Goal: Transaction & Acquisition: Purchase product/service

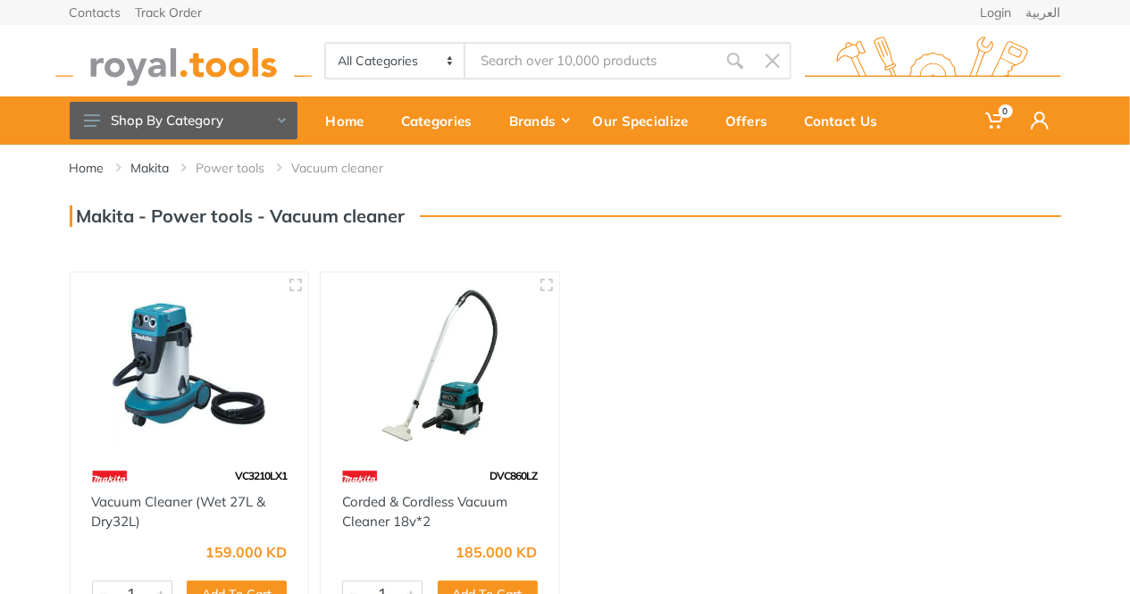
scroll to position [179, 0]
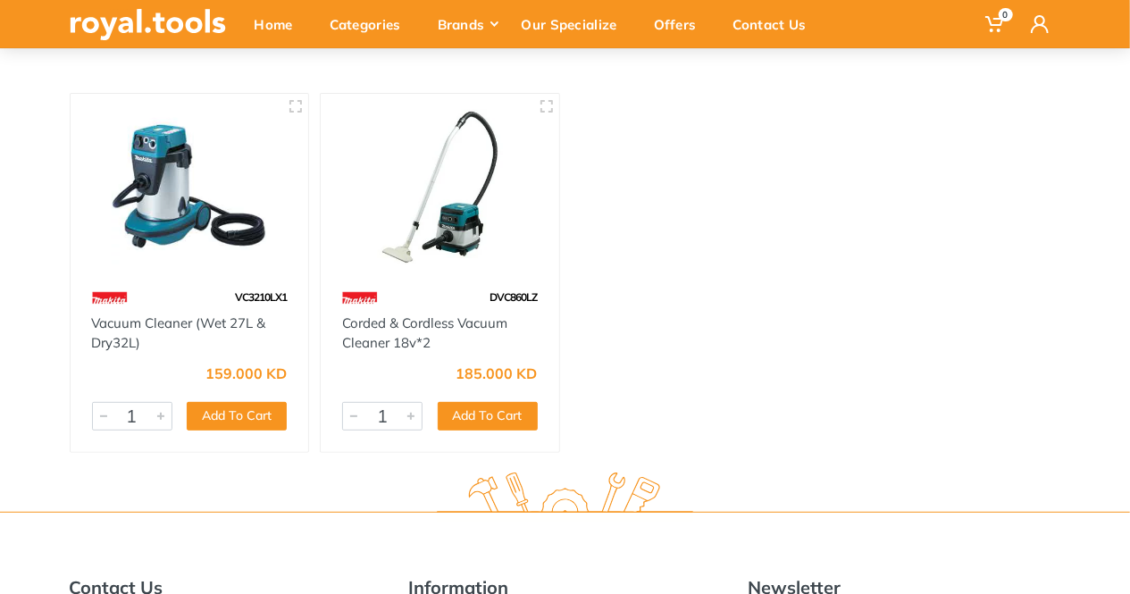
click at [164, 215] on img at bounding box center [190, 187] width 206 height 155
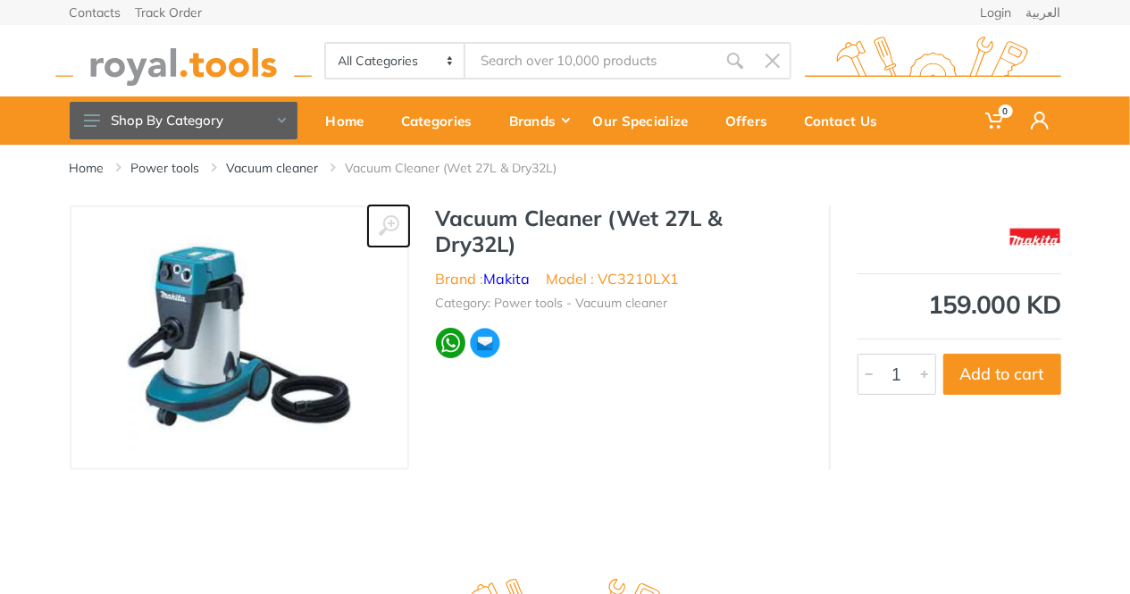
click at [389, 228] on icon at bounding box center [388, 225] width 21 height 21
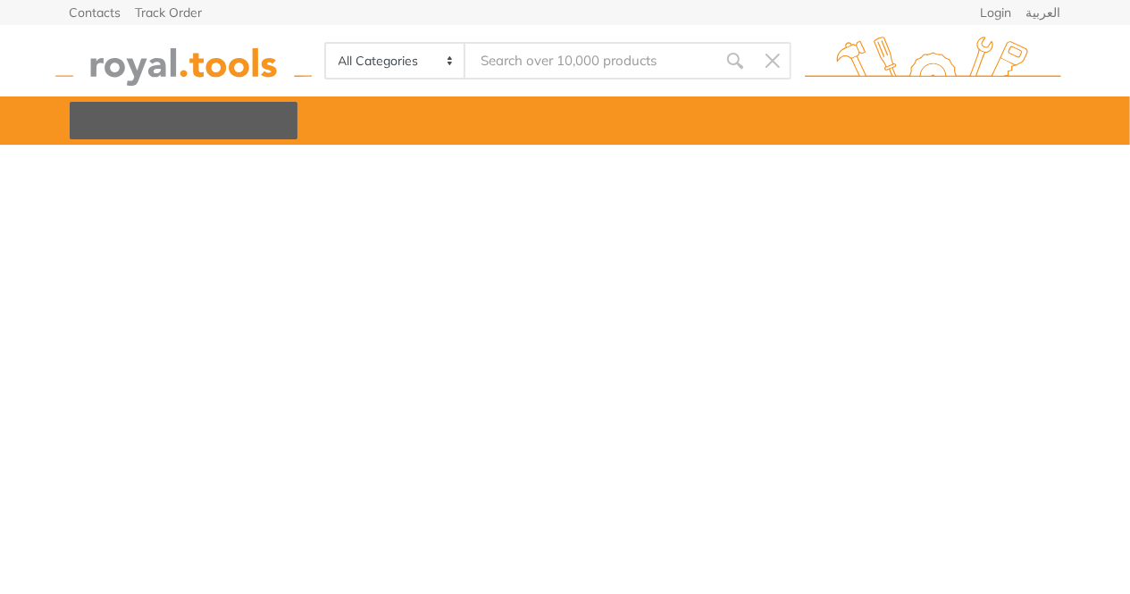
scroll to position [179, 0]
